Goal: Task Accomplishment & Management: Use online tool/utility

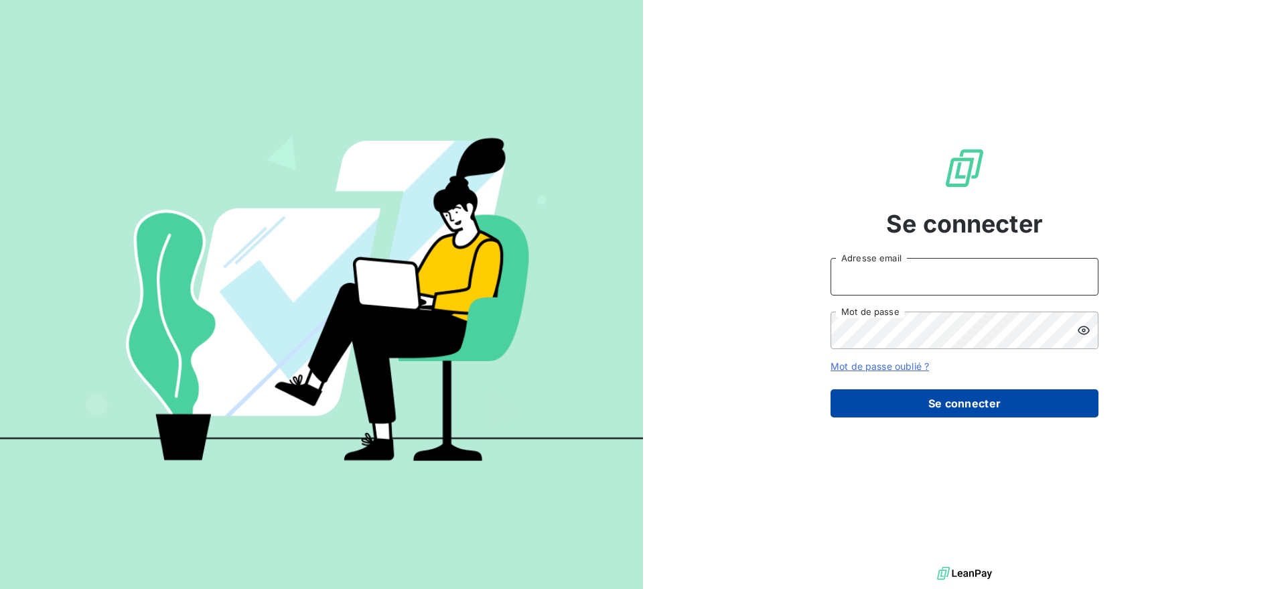
type input "[EMAIL_ADDRESS][DOMAIN_NAME]"
click at [978, 389] on button "Se connecter" at bounding box center [965, 403] width 268 height 28
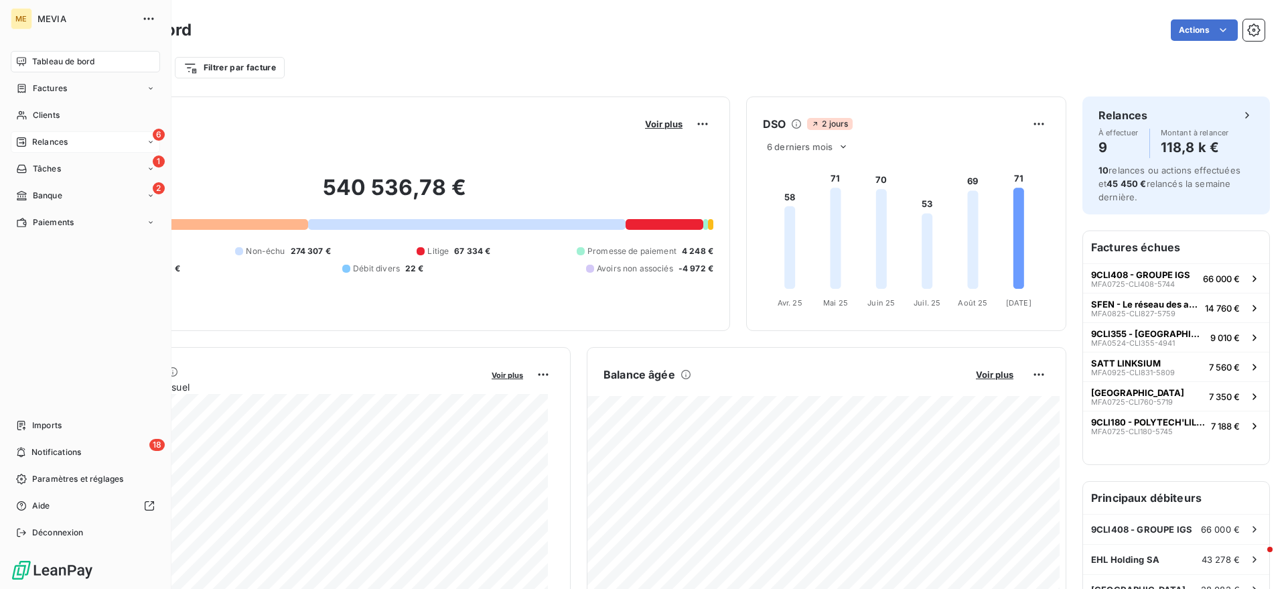
click at [60, 141] on span "Relances" at bounding box center [50, 142] width 36 height 12
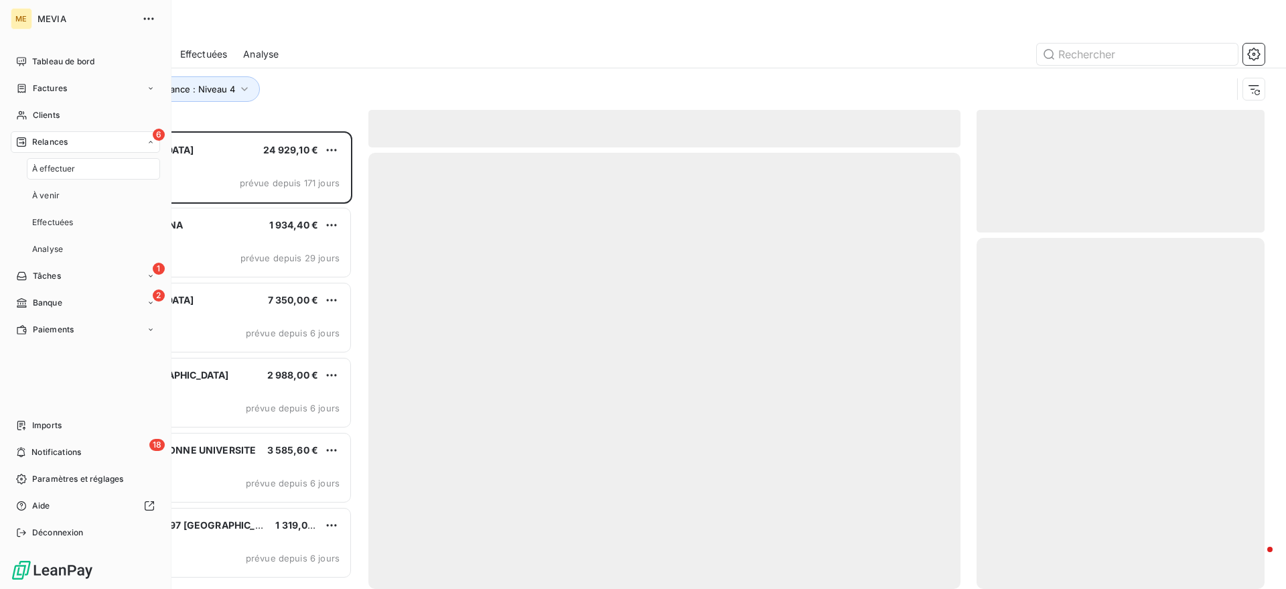
scroll to position [445, 275]
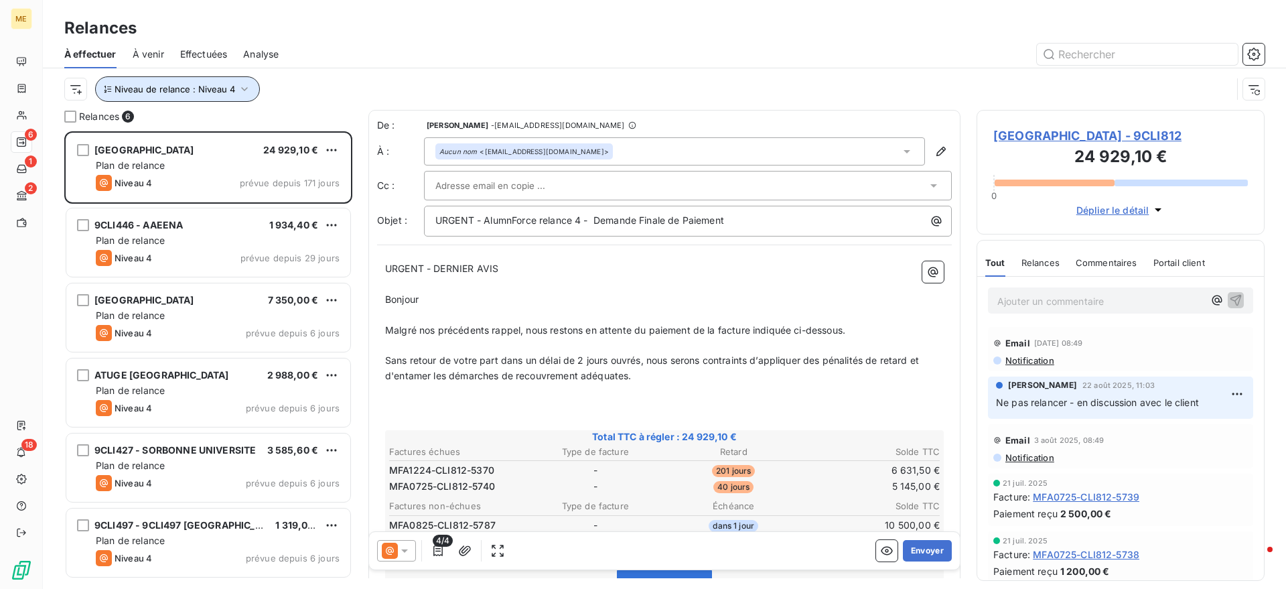
click at [198, 87] on span "Niveau de relance : Niveau 4" at bounding box center [175, 89] width 121 height 11
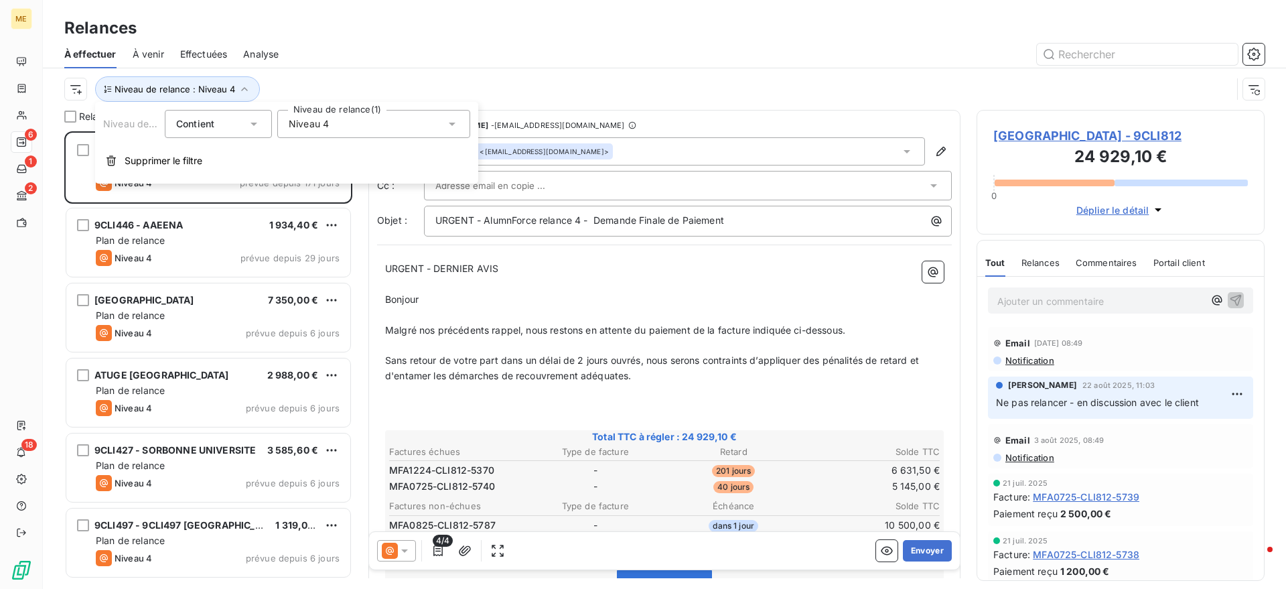
click at [362, 126] on div "Niveau 4" at bounding box center [373, 124] width 193 height 28
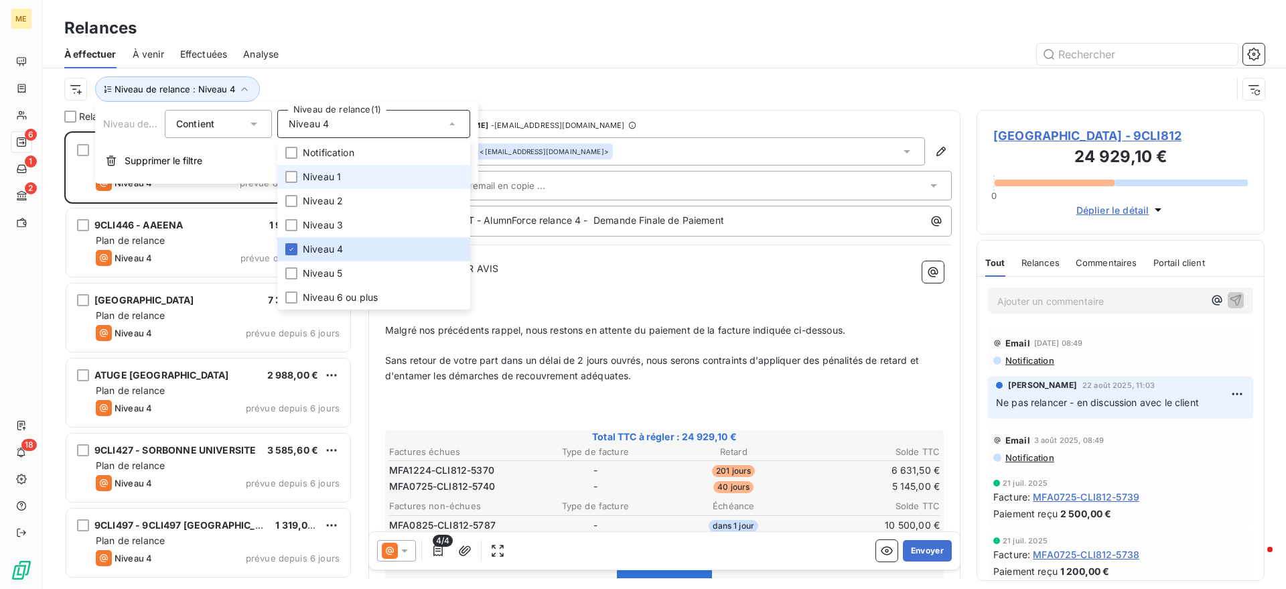
click at [352, 182] on li "Niveau 1" at bounding box center [373, 177] width 193 height 24
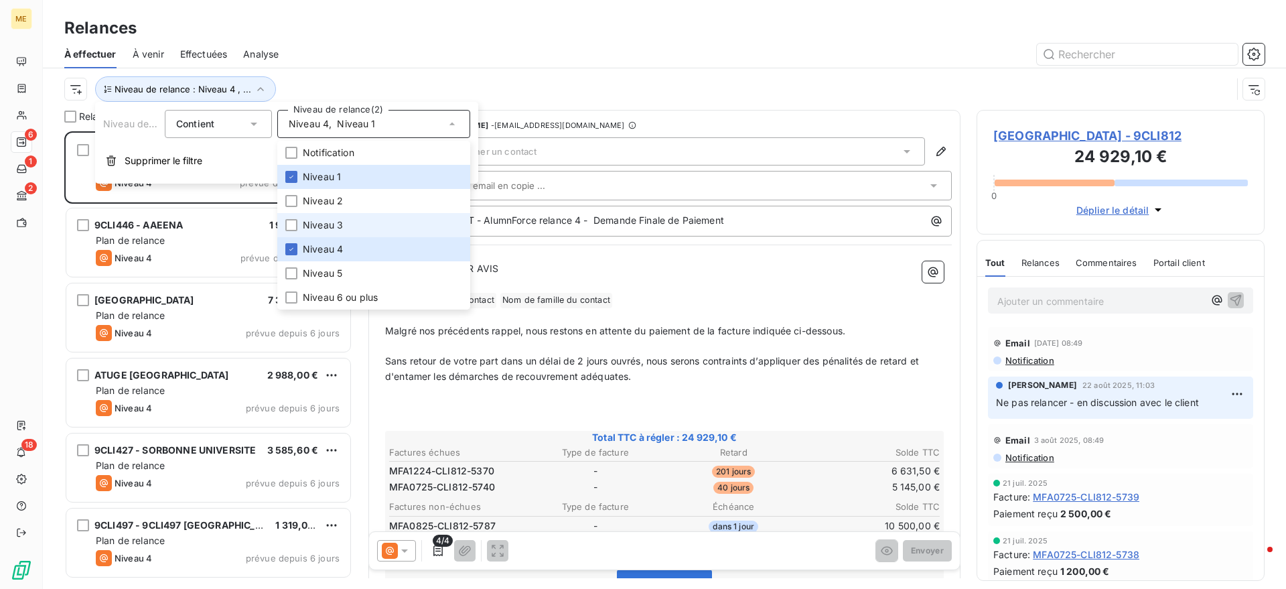
click at [341, 231] on span "Niveau 3" at bounding box center [323, 224] width 40 height 13
click at [338, 230] on span "Niveau 3" at bounding box center [323, 224] width 40 height 13
click at [341, 245] on span "Niveau 4" at bounding box center [323, 248] width 40 height 13
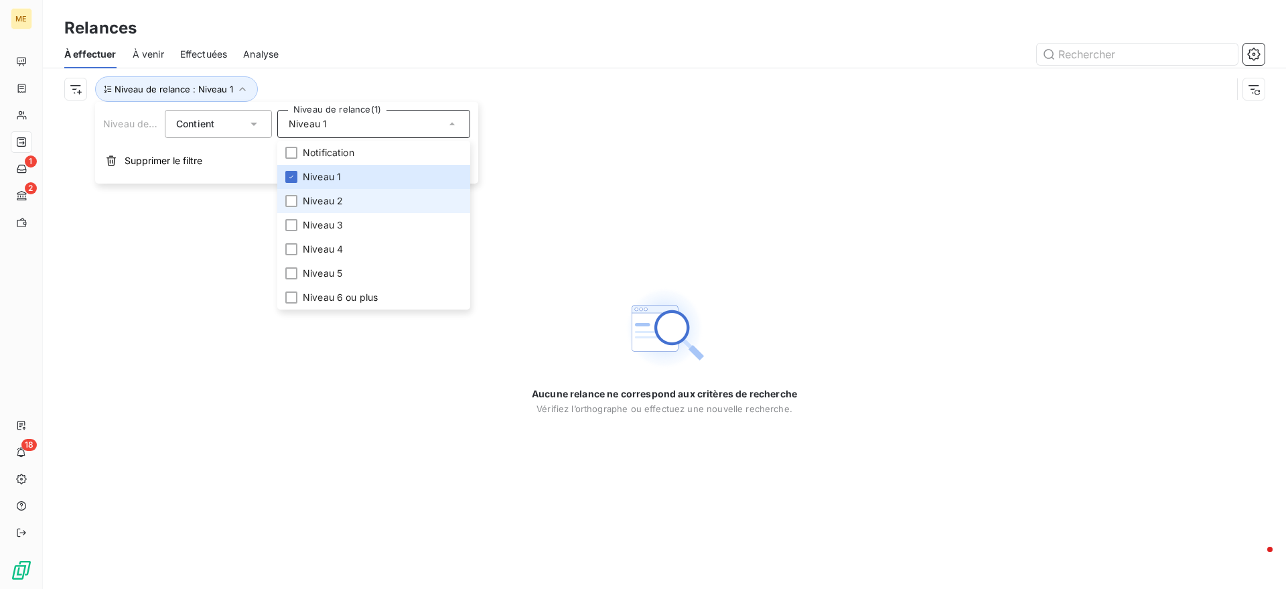
click at [340, 207] on span "Niveau 2" at bounding box center [323, 200] width 40 height 13
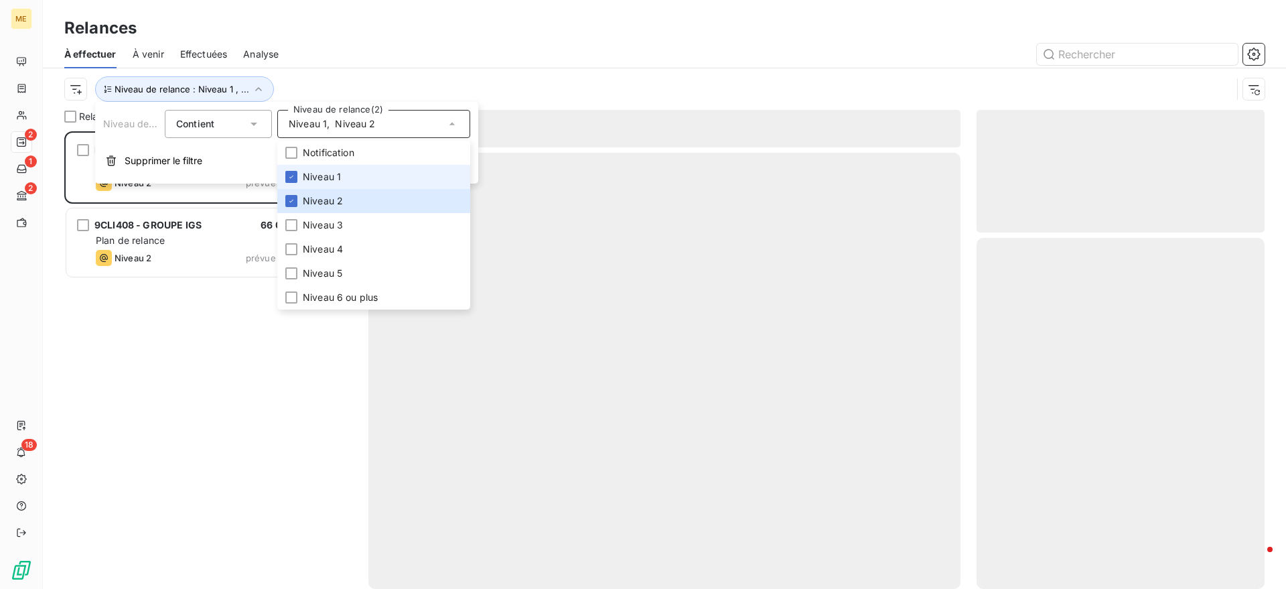
scroll to position [445, 275]
click at [352, 172] on li "Niveau 1" at bounding box center [373, 177] width 193 height 24
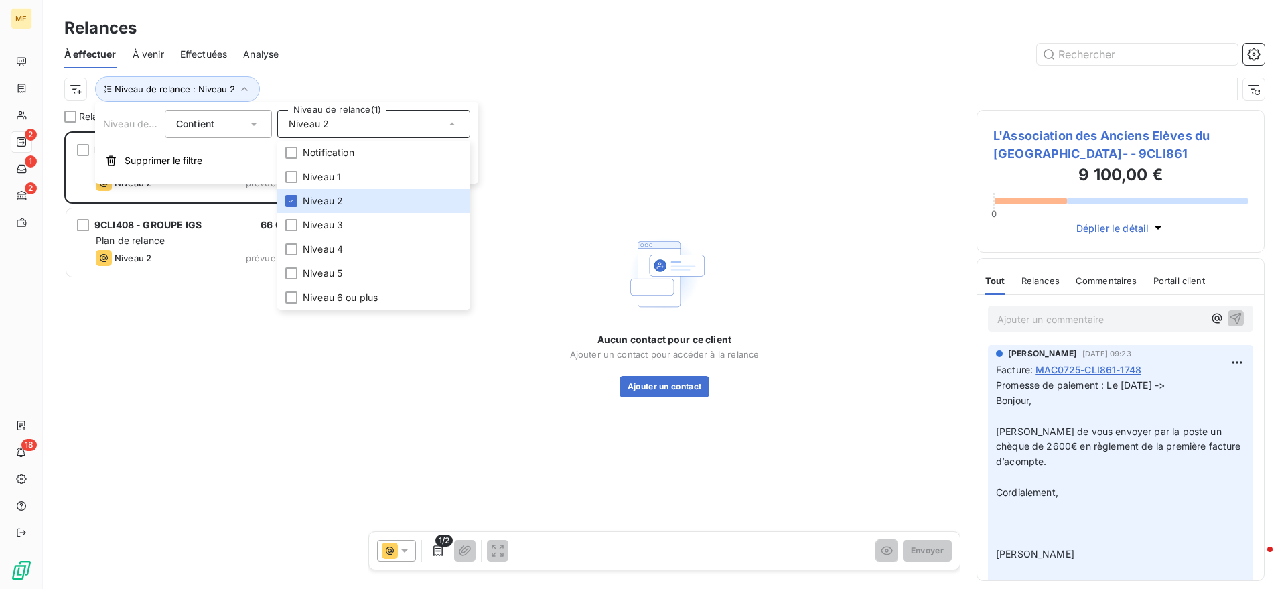
click at [461, 34] on div "Relances" at bounding box center [664, 28] width 1243 height 24
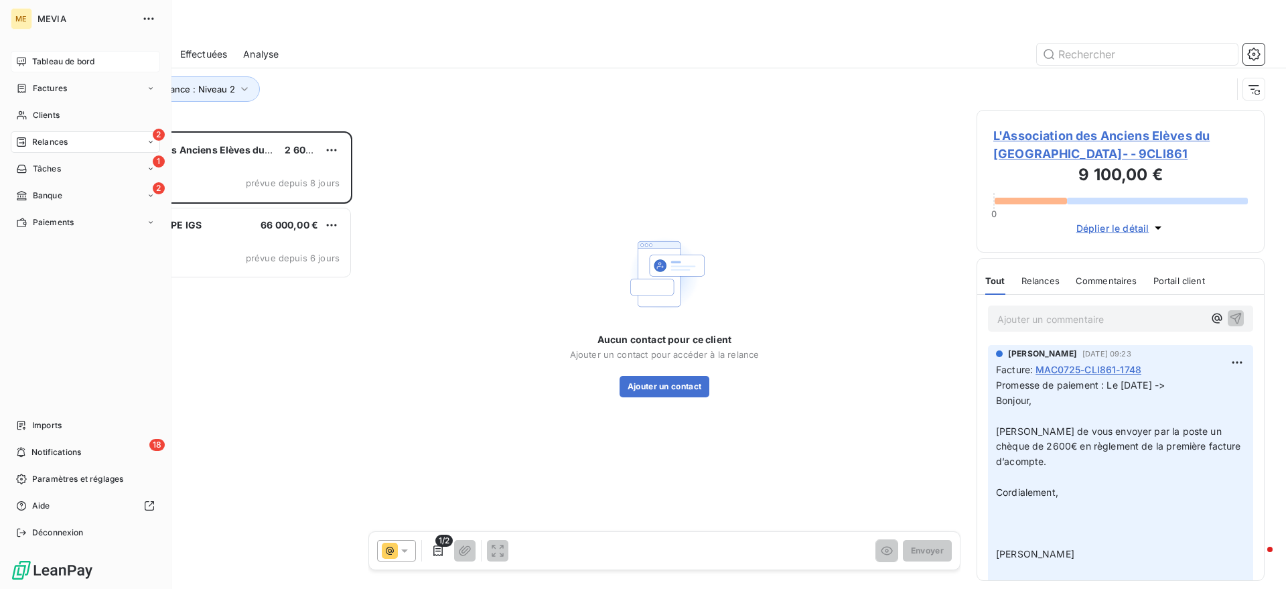
click at [46, 61] on span "Tableau de bord" at bounding box center [63, 62] width 62 height 12
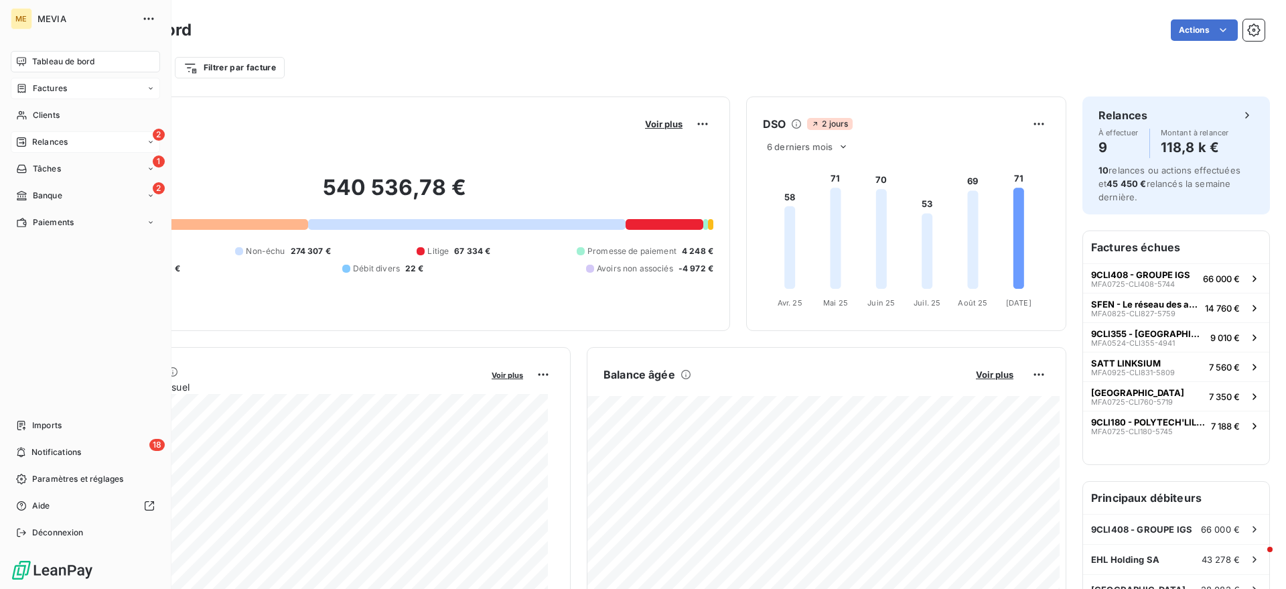
click at [61, 92] on span "Factures" at bounding box center [50, 88] width 34 height 12
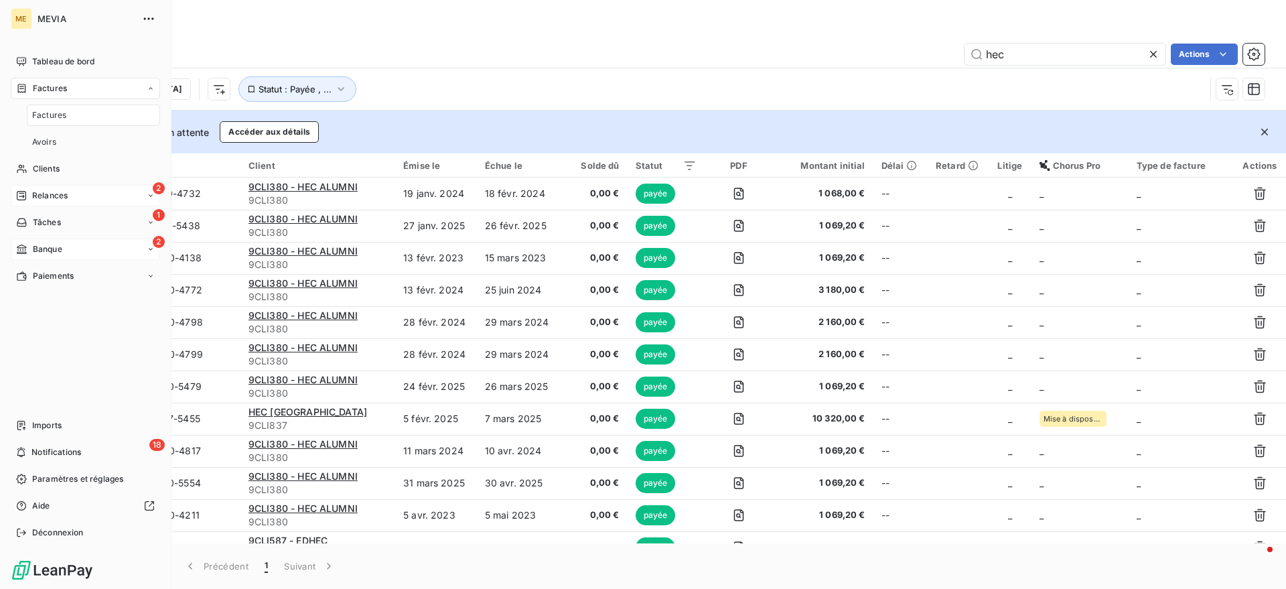
click at [56, 251] on span "Banque" at bounding box center [47, 249] width 29 height 12
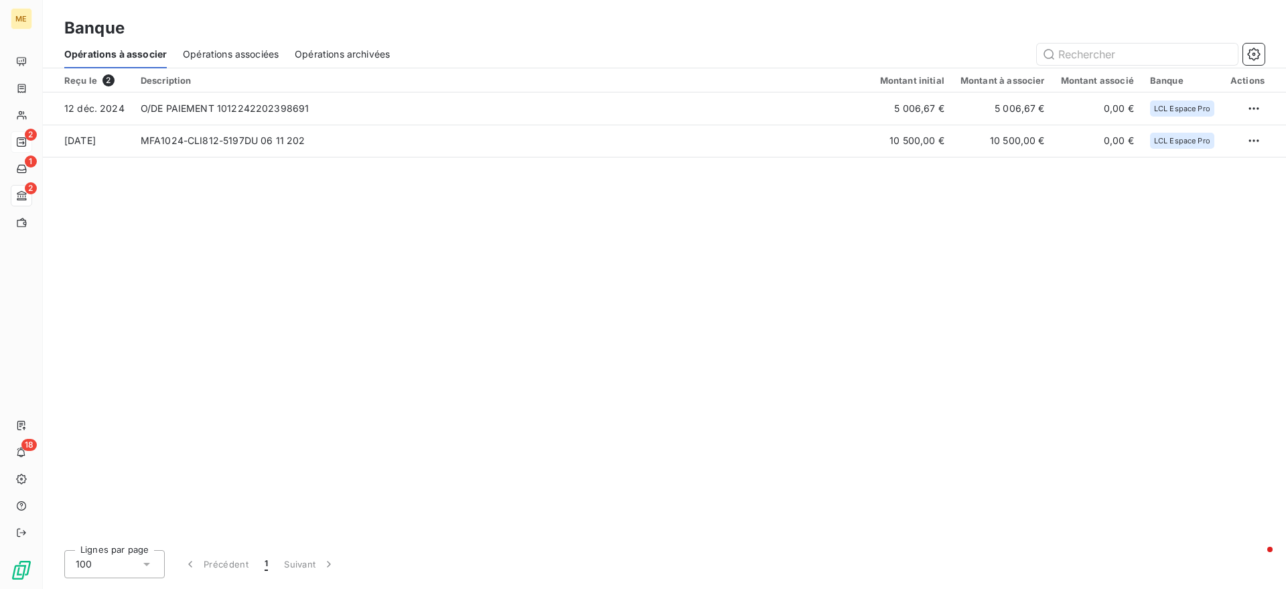
click at [209, 54] on span "Opérations associées" at bounding box center [231, 54] width 96 height 13
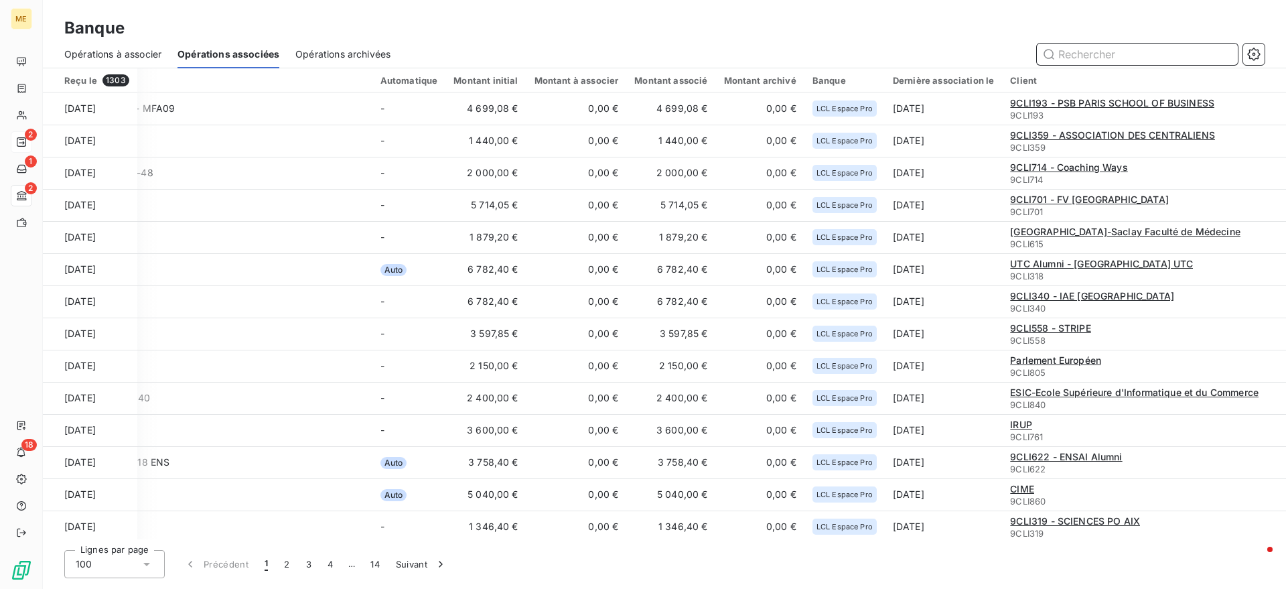
scroll to position [0, 228]
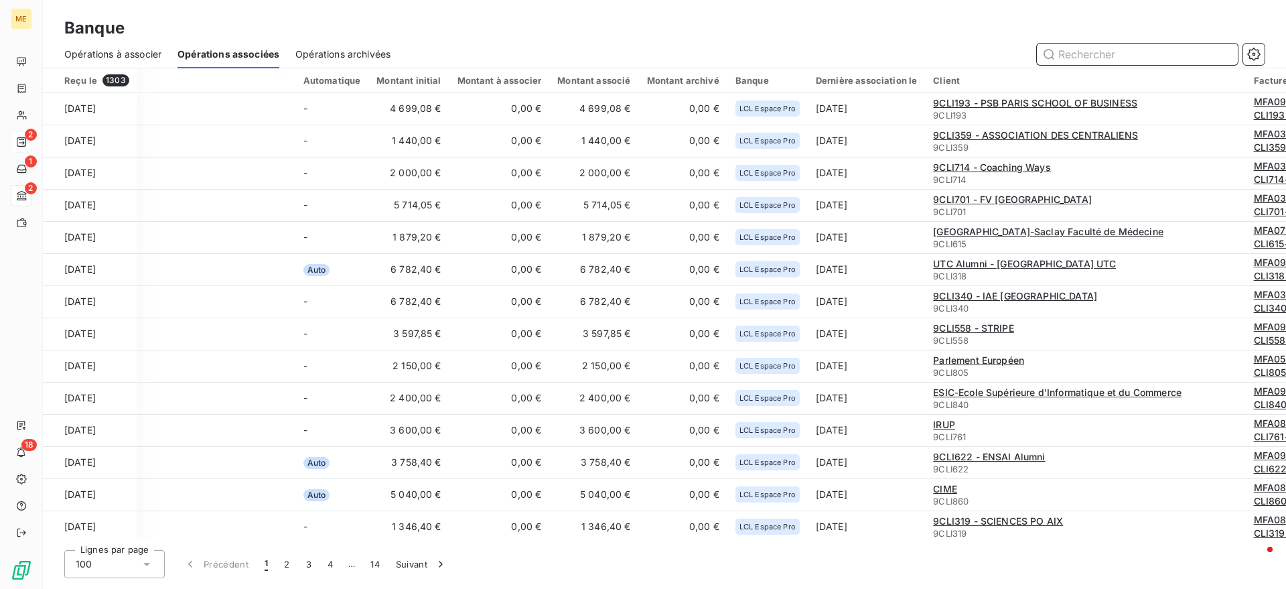
click at [1162, 61] on input "text" at bounding box center [1137, 54] width 201 height 21
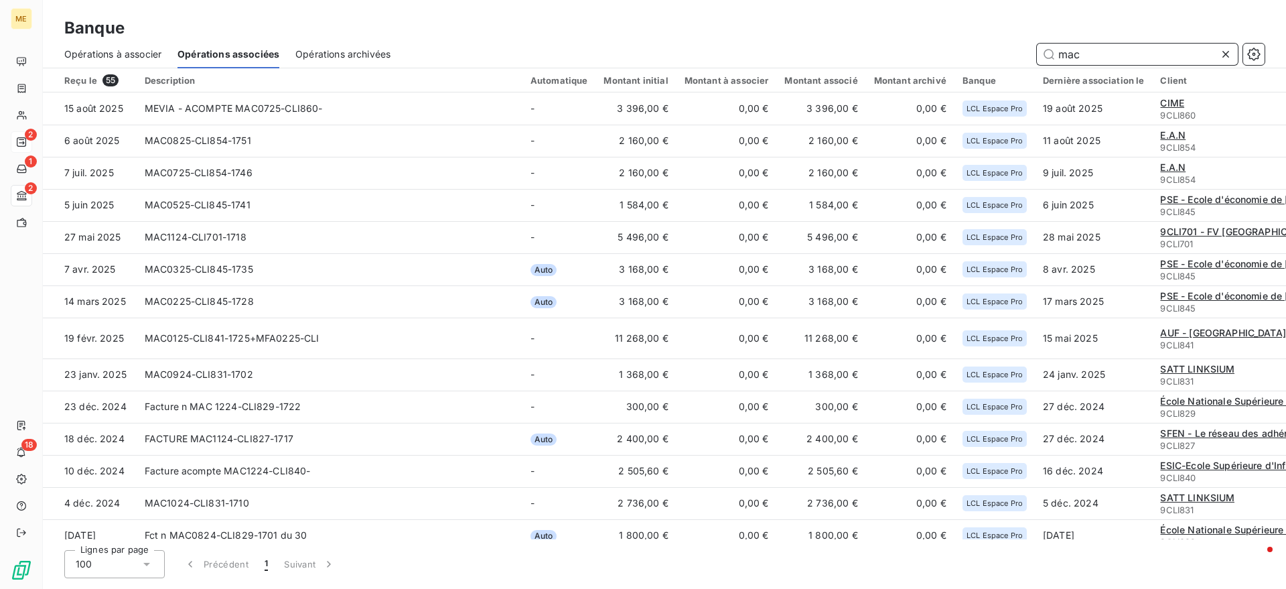
type input "mac"
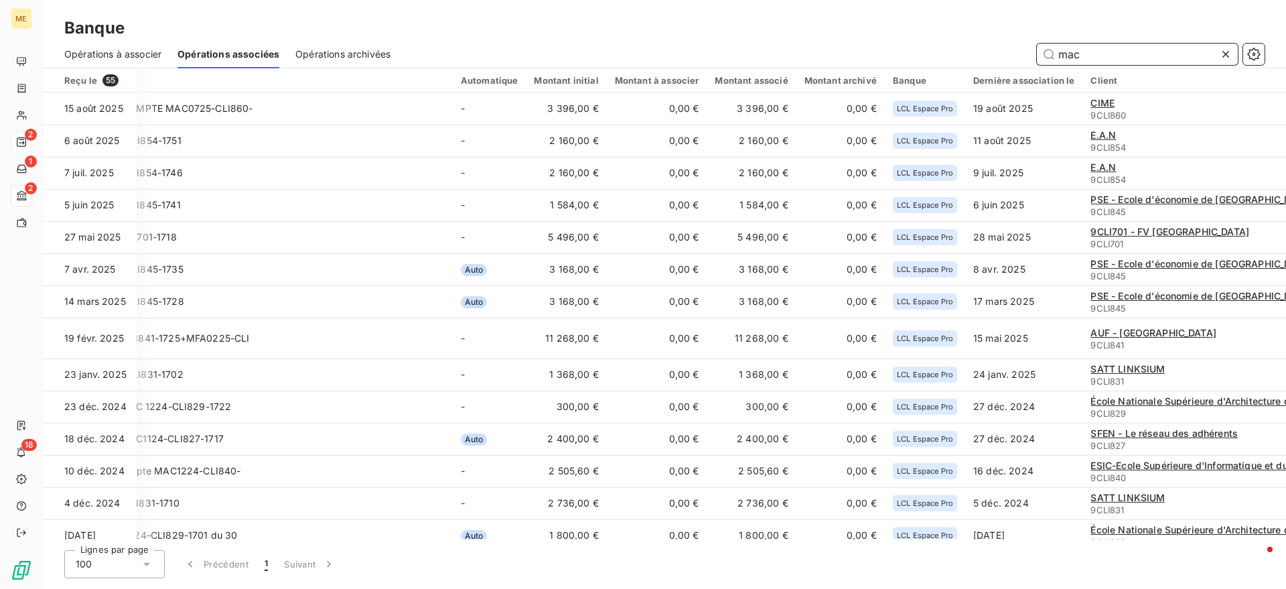
scroll to position [0, 220]
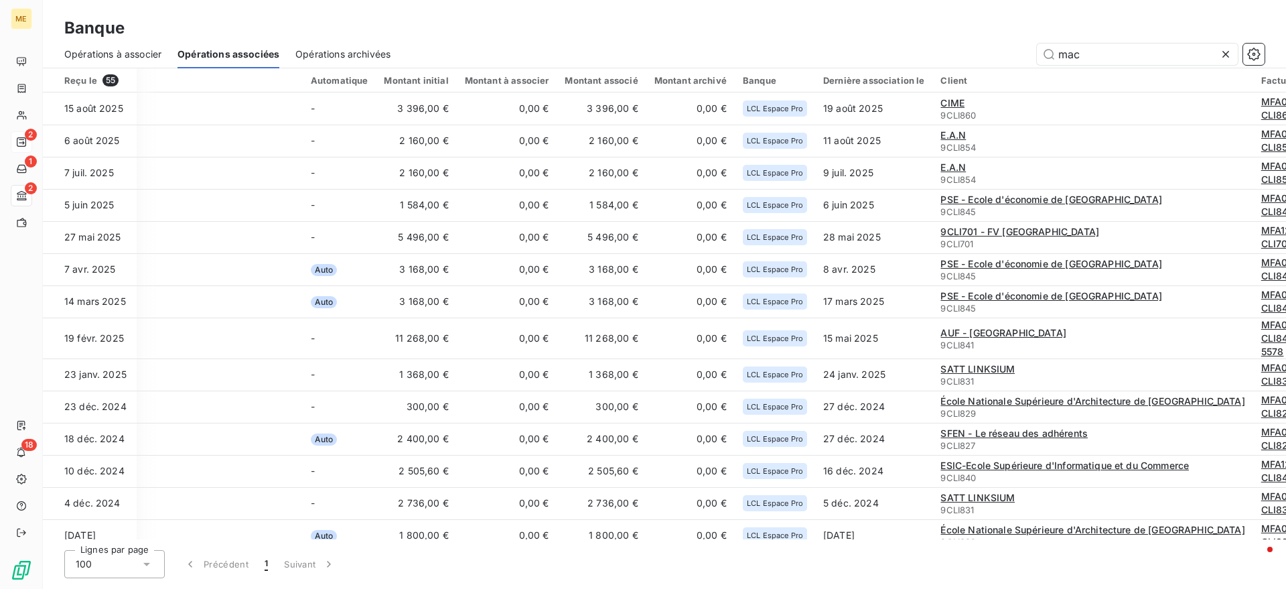
click at [1261, 79] on div "Facture" at bounding box center [1296, 80] width 71 height 11
click at [1125, 60] on input "mac" at bounding box center [1137, 54] width 201 height 21
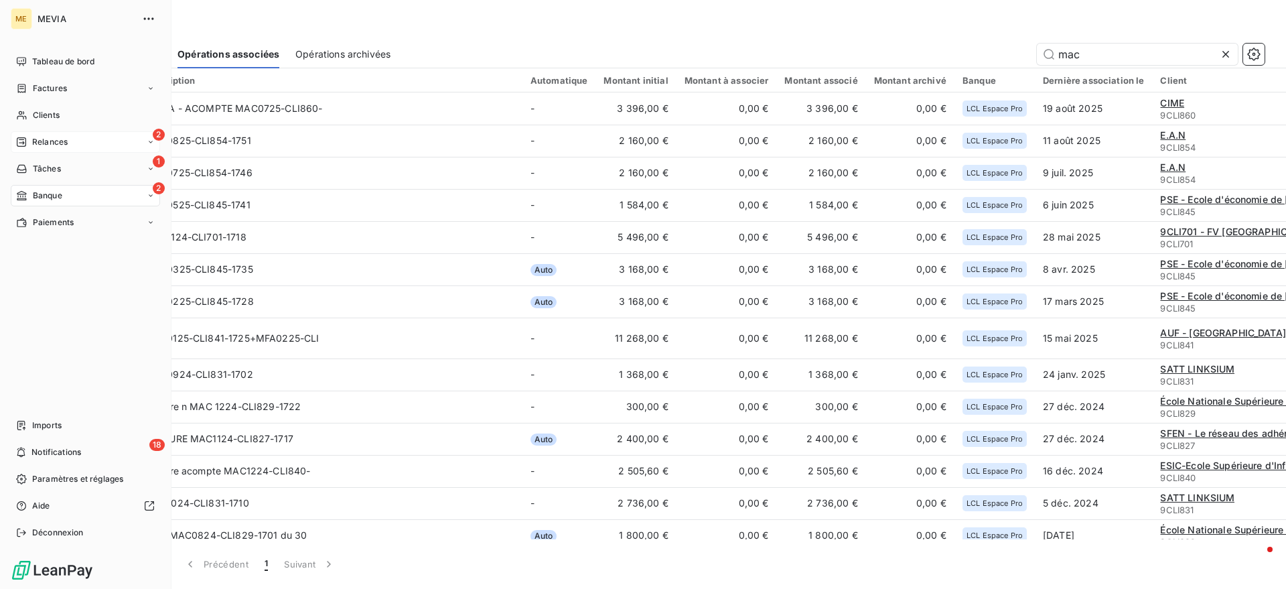
click at [48, 99] on nav "Tableau de bord Factures Clients 2 Relances 1 Tâches 2 Banque Paiements" at bounding box center [85, 142] width 149 height 182
click at [48, 88] on span "Factures" at bounding box center [50, 88] width 34 height 12
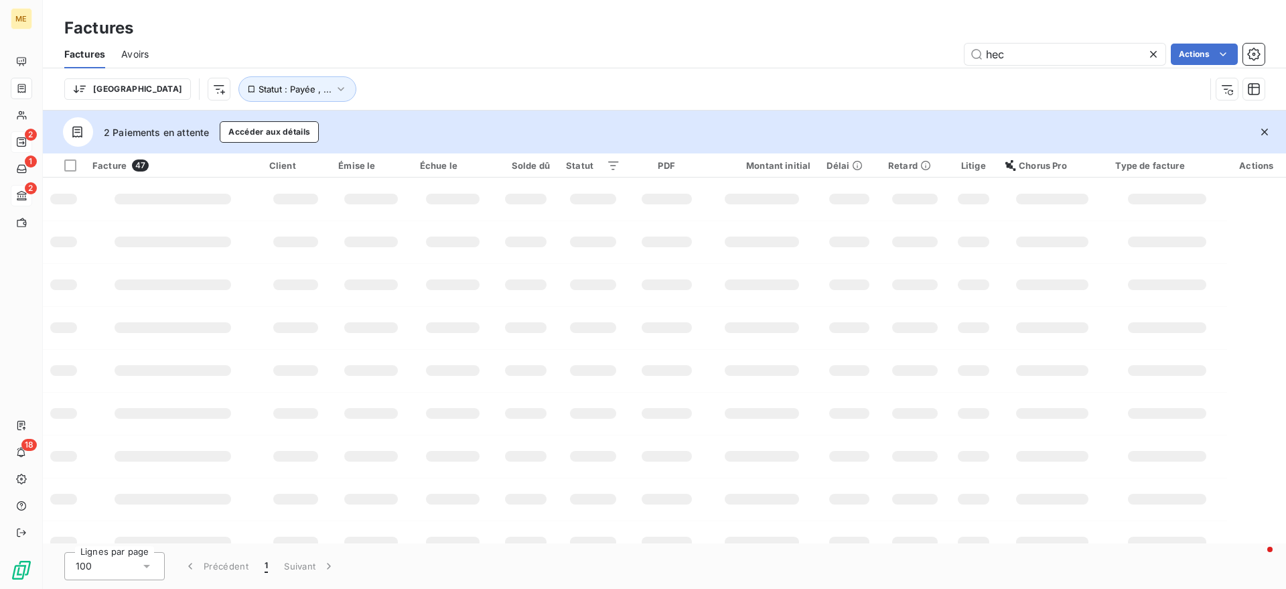
drag, startPoint x: 844, startPoint y: 50, endPoint x: 837, endPoint y: 51, distance: 6.7
click at [837, 51] on div "hec Actions" at bounding box center [715, 54] width 1100 height 21
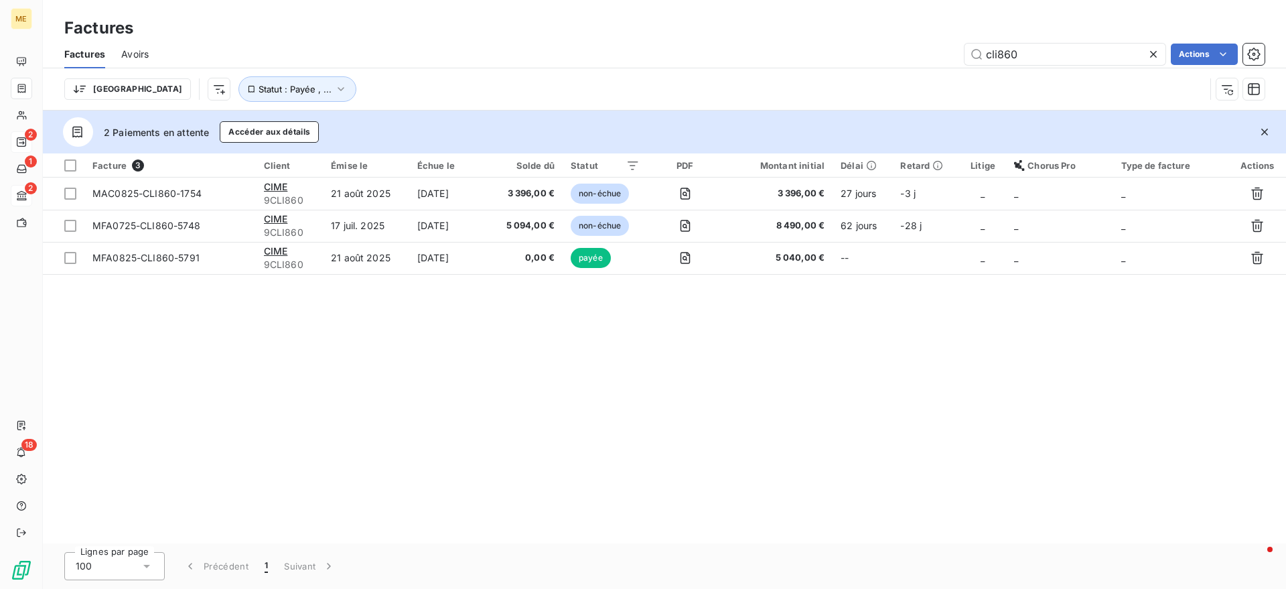
type input "cli860"
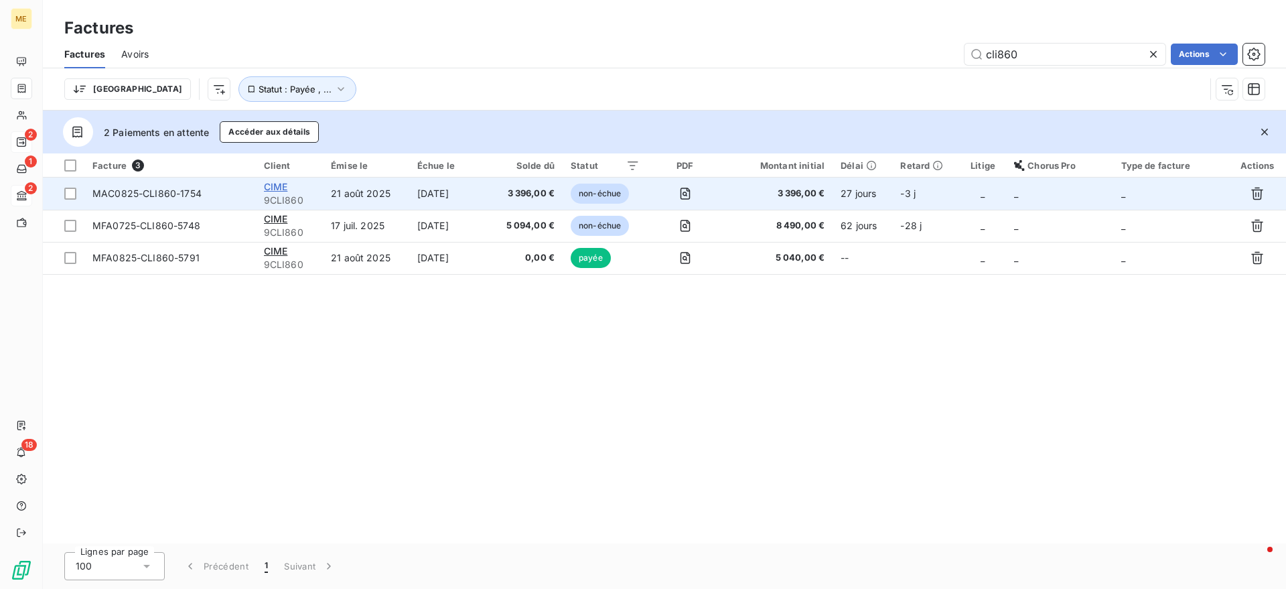
click at [271, 188] on span "CIME" at bounding box center [276, 186] width 24 height 11
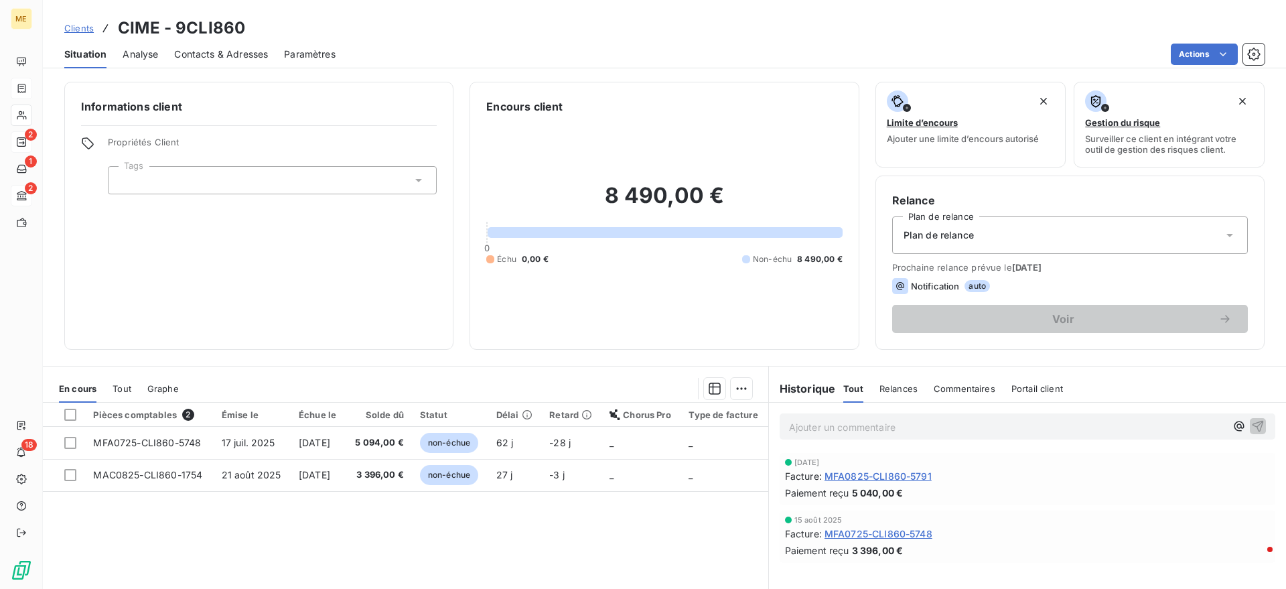
click at [132, 60] on div "Analyse" at bounding box center [141, 54] width 36 height 28
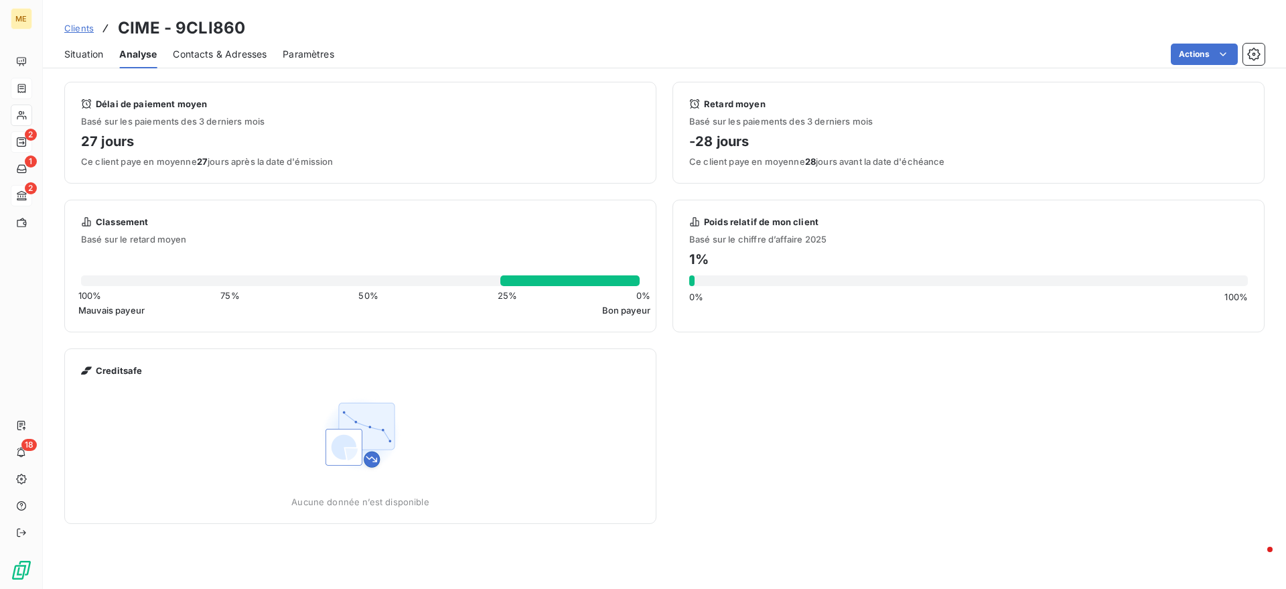
click at [92, 54] on span "Situation" at bounding box center [83, 54] width 39 height 13
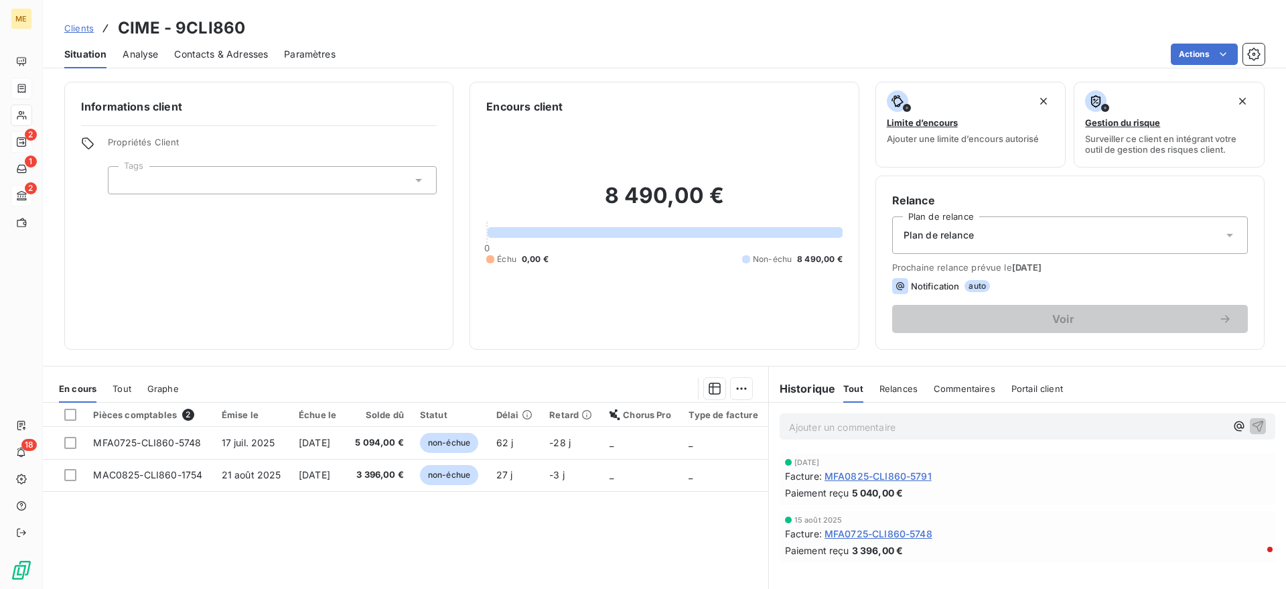
click at [116, 387] on span "Tout" at bounding box center [122, 388] width 19 height 11
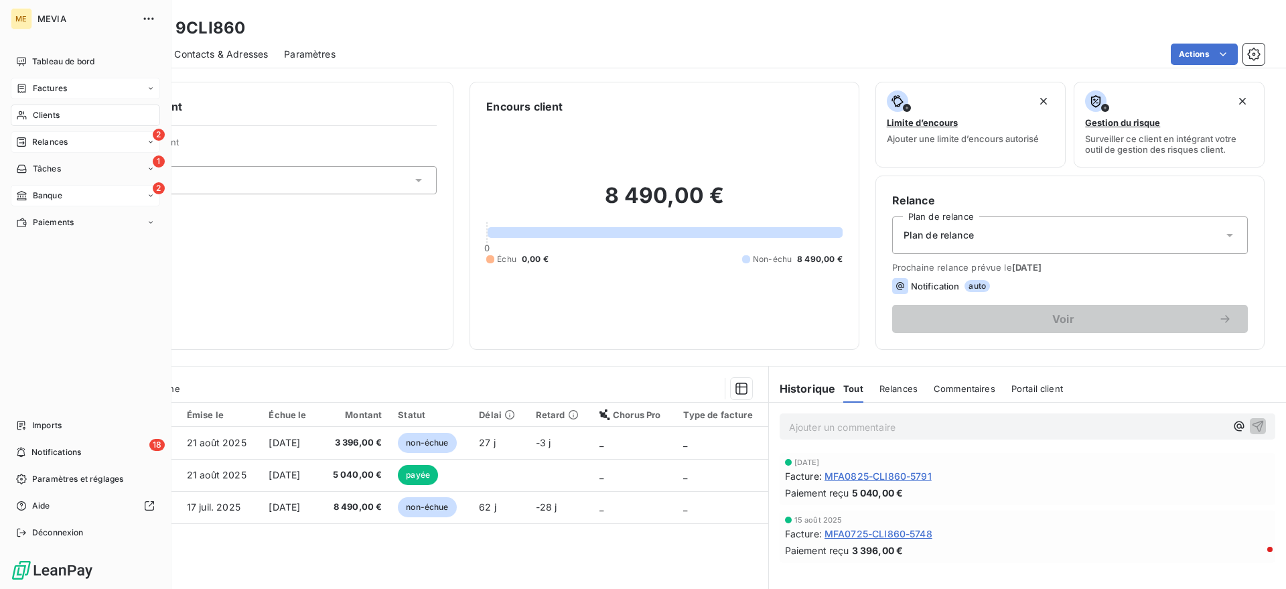
click at [59, 194] on span "Banque" at bounding box center [47, 196] width 29 height 12
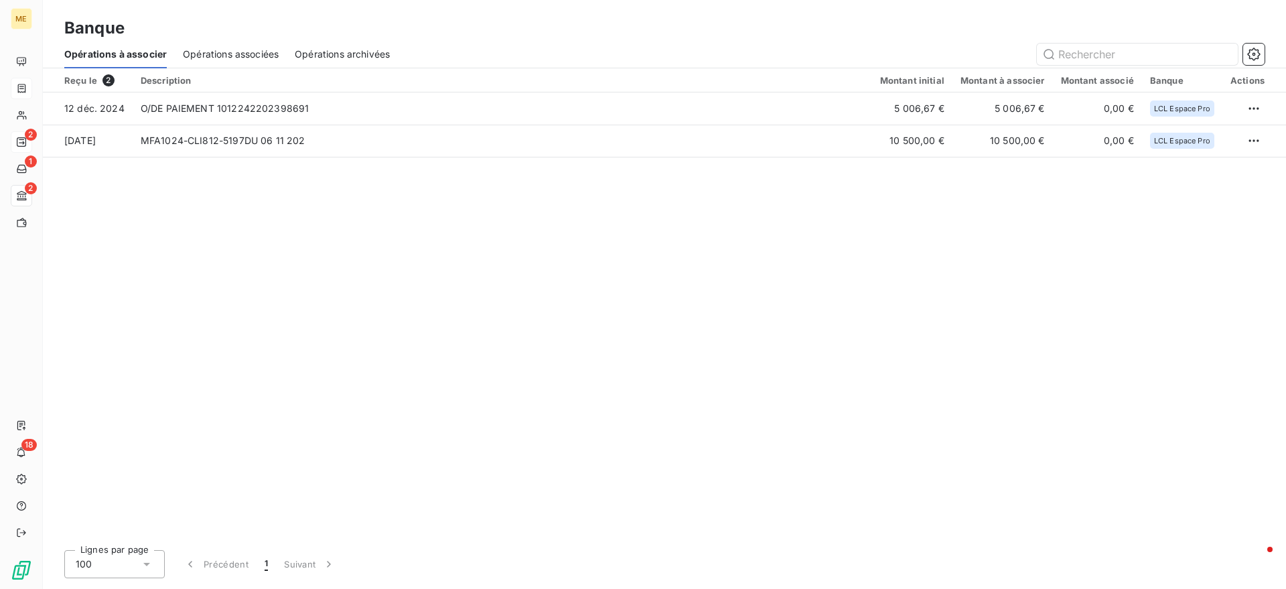
click at [209, 70] on th "Description" at bounding box center [503, 80] width 740 height 24
click at [218, 56] on span "Opérations associées" at bounding box center [231, 54] width 96 height 13
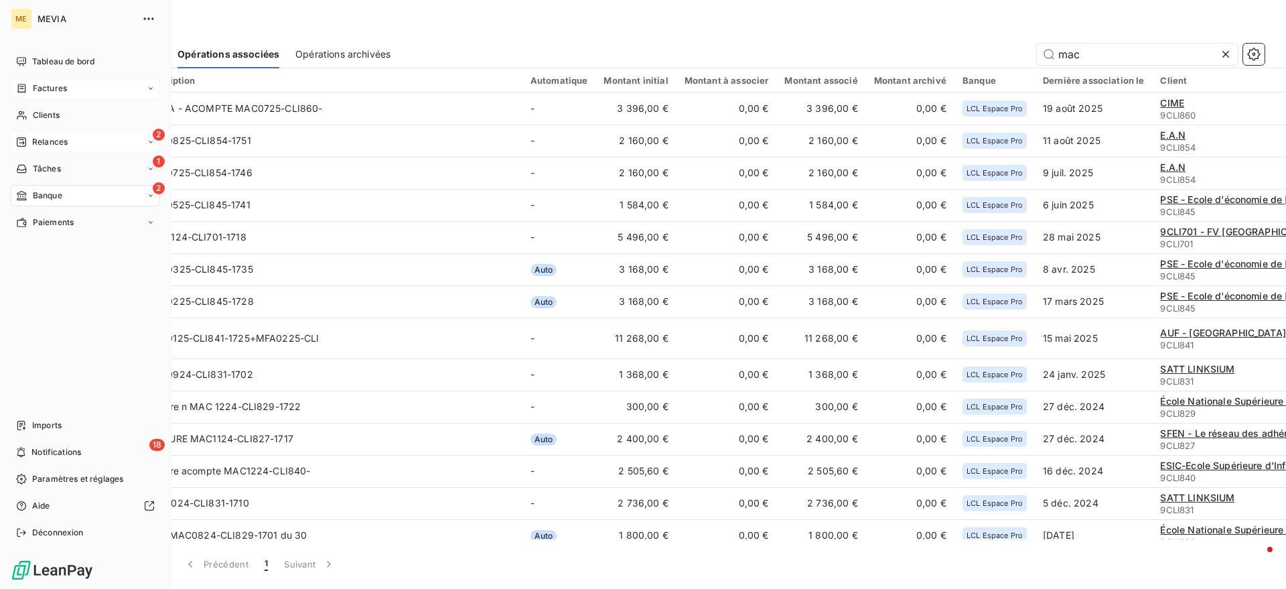
click at [25, 84] on icon at bounding box center [21, 88] width 11 height 11
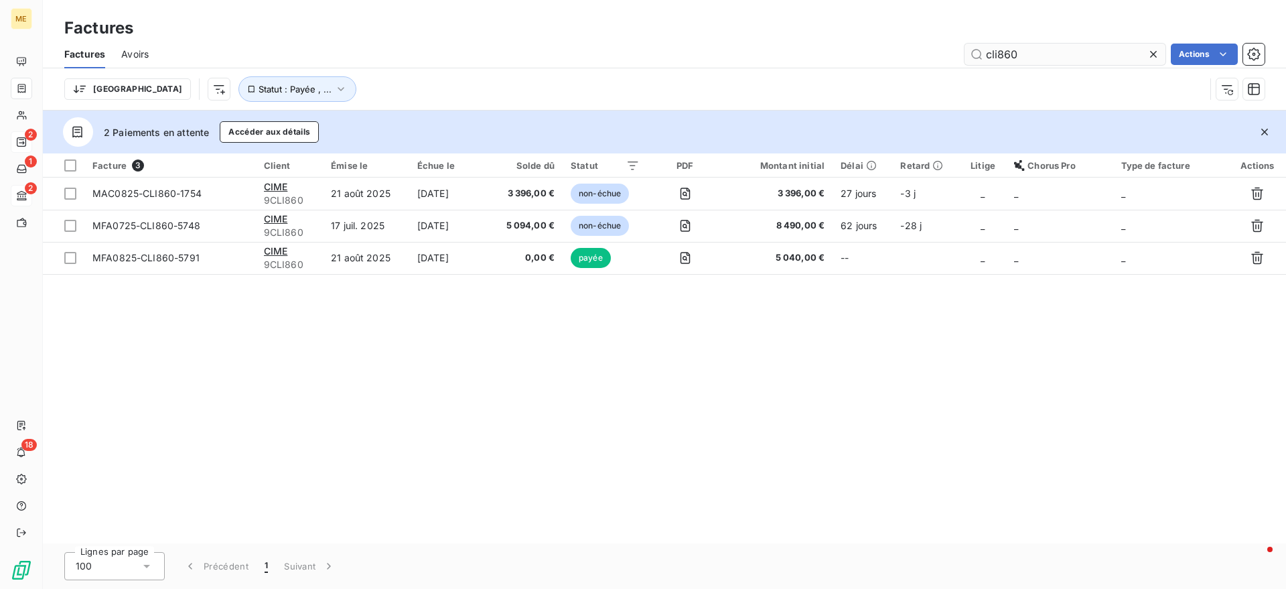
click at [1046, 46] on input "cli860" at bounding box center [1065, 54] width 201 height 21
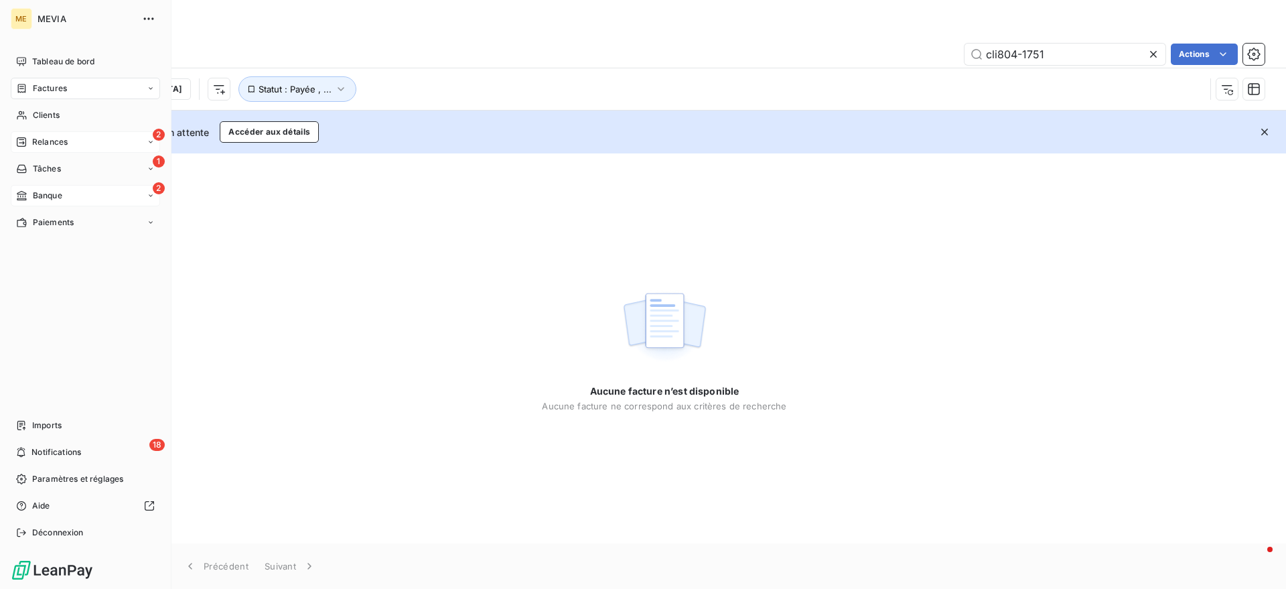
type input "cli804-1751"
click at [35, 188] on div "2 Banque" at bounding box center [85, 195] width 149 height 21
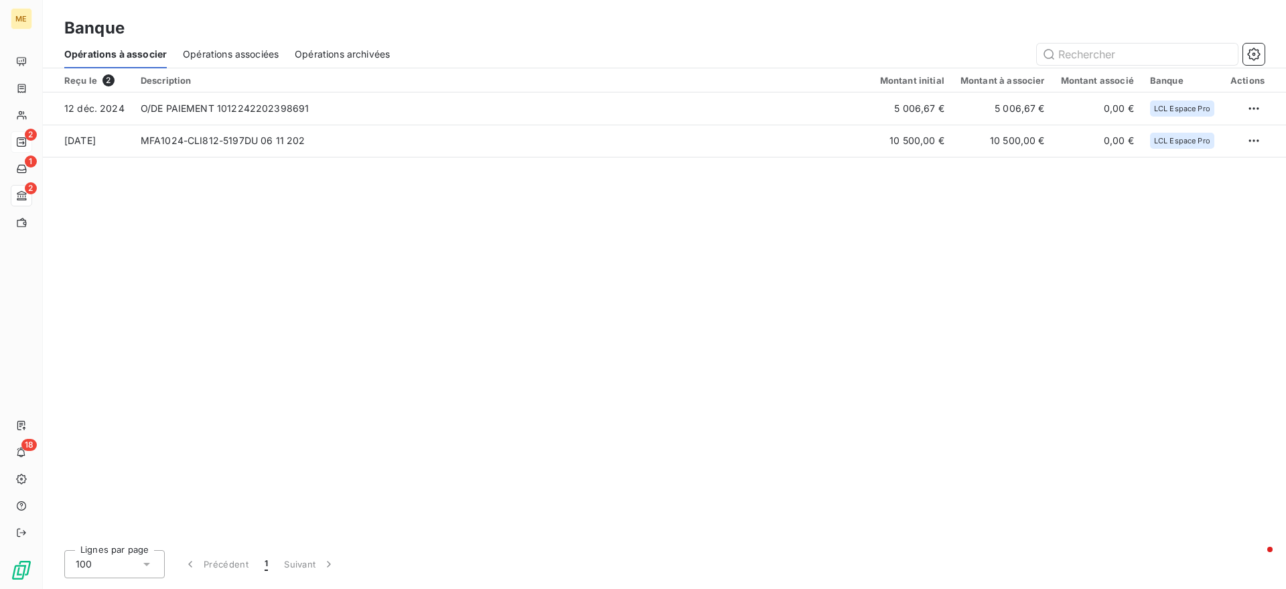
click at [214, 52] on span "Opérations associées" at bounding box center [231, 54] width 96 height 13
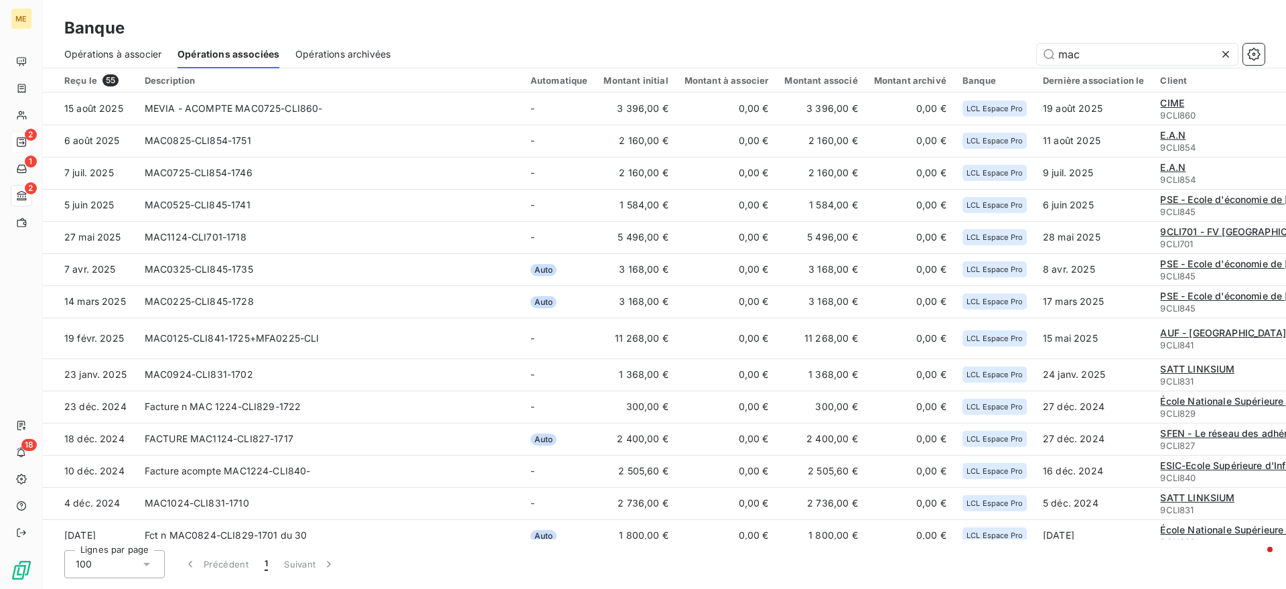
click at [332, 50] on span "Opérations archivées" at bounding box center [342, 54] width 95 height 13
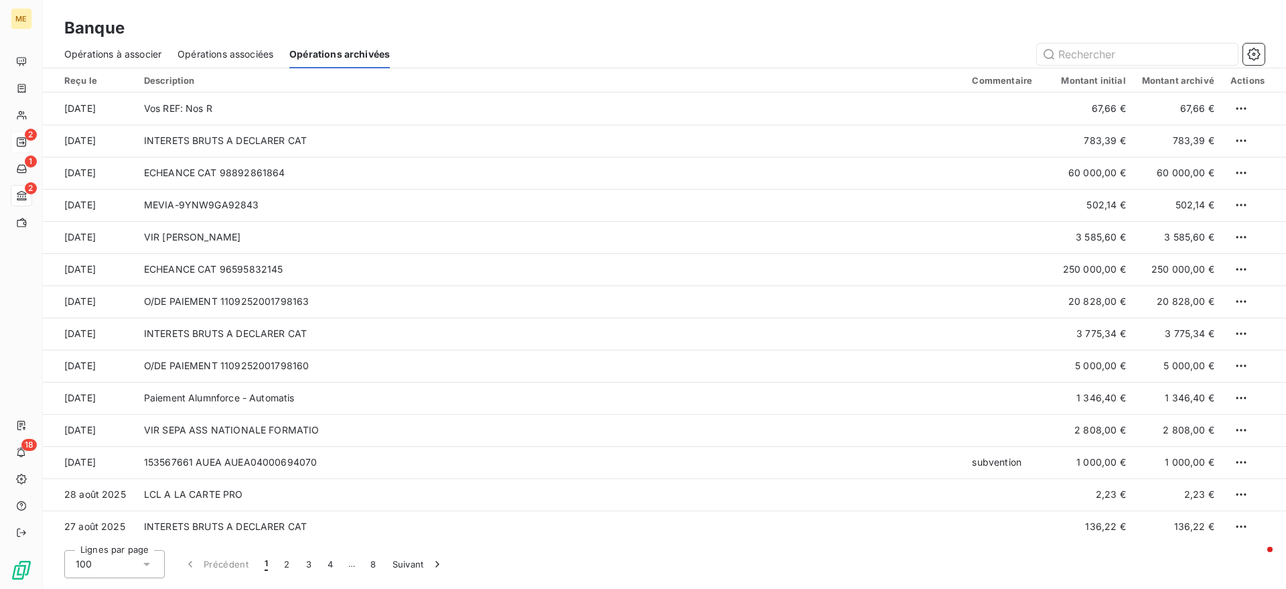
click at [247, 50] on span "Opérations associées" at bounding box center [226, 54] width 96 height 13
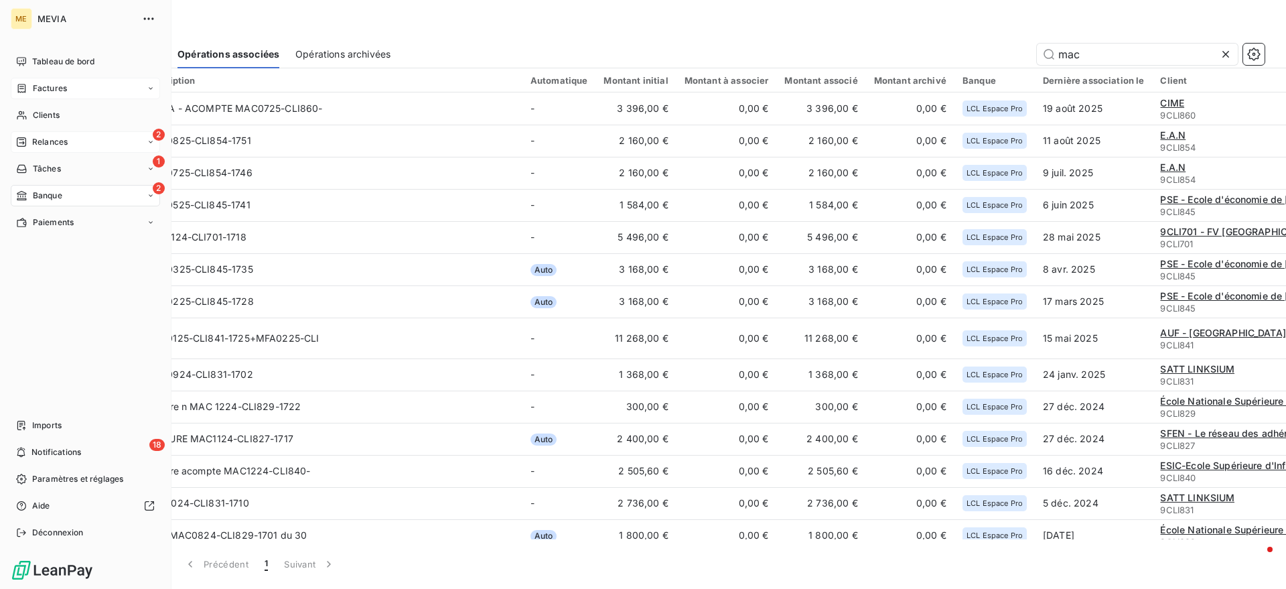
click at [37, 88] on span "Factures" at bounding box center [50, 88] width 34 height 12
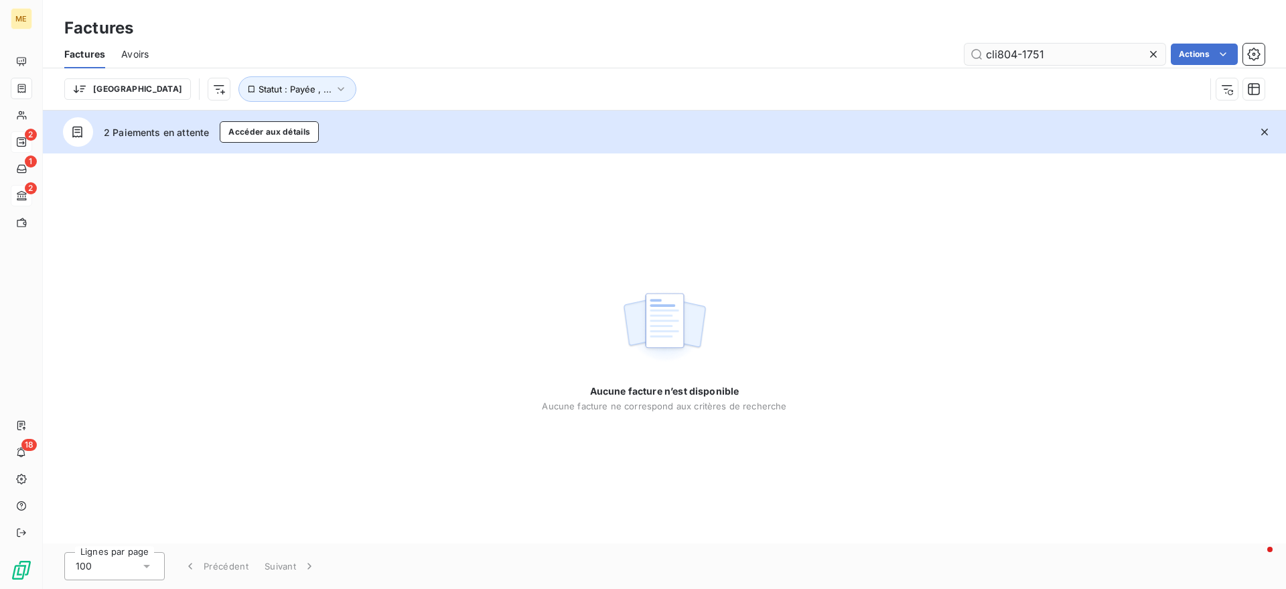
click at [1010, 46] on input "cli804-1751" at bounding box center [1065, 54] width 201 height 21
click at [1002, 142] on div "2 Paiements en attente Accéder aux détails" at bounding box center [664, 132] width 1243 height 43
click at [1068, 55] on input "cli854-1751" at bounding box center [1065, 54] width 201 height 21
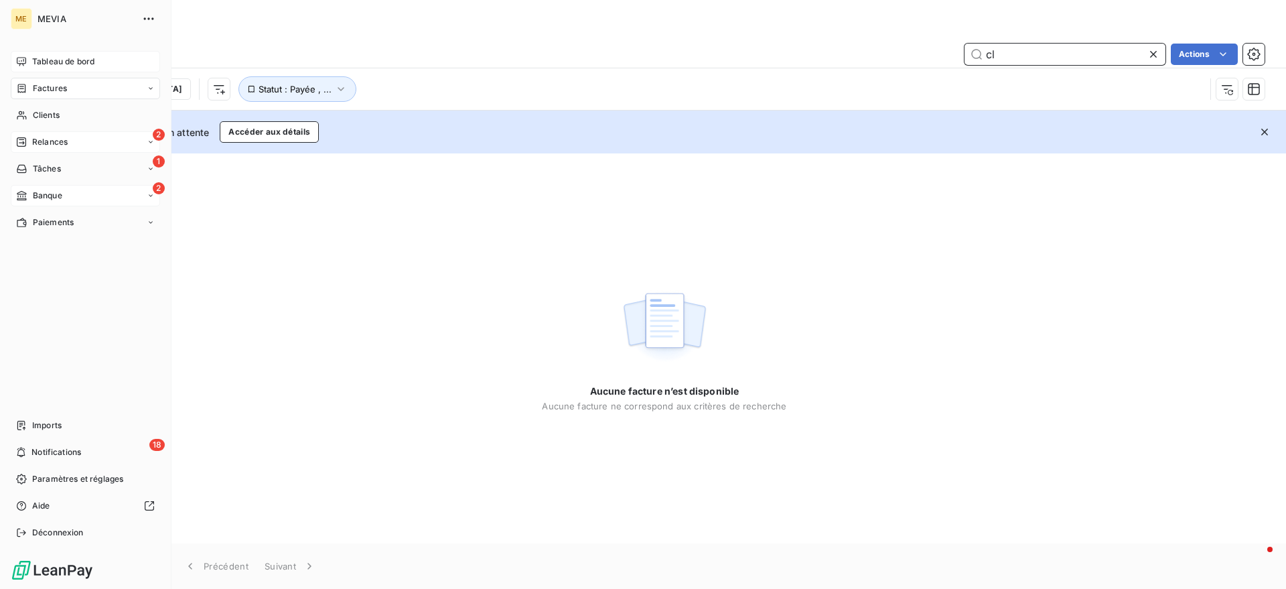
type input "c"
click at [56, 65] on span "Tableau de bord" at bounding box center [63, 62] width 62 height 12
